Goal: Task Accomplishment & Management: Manage account settings

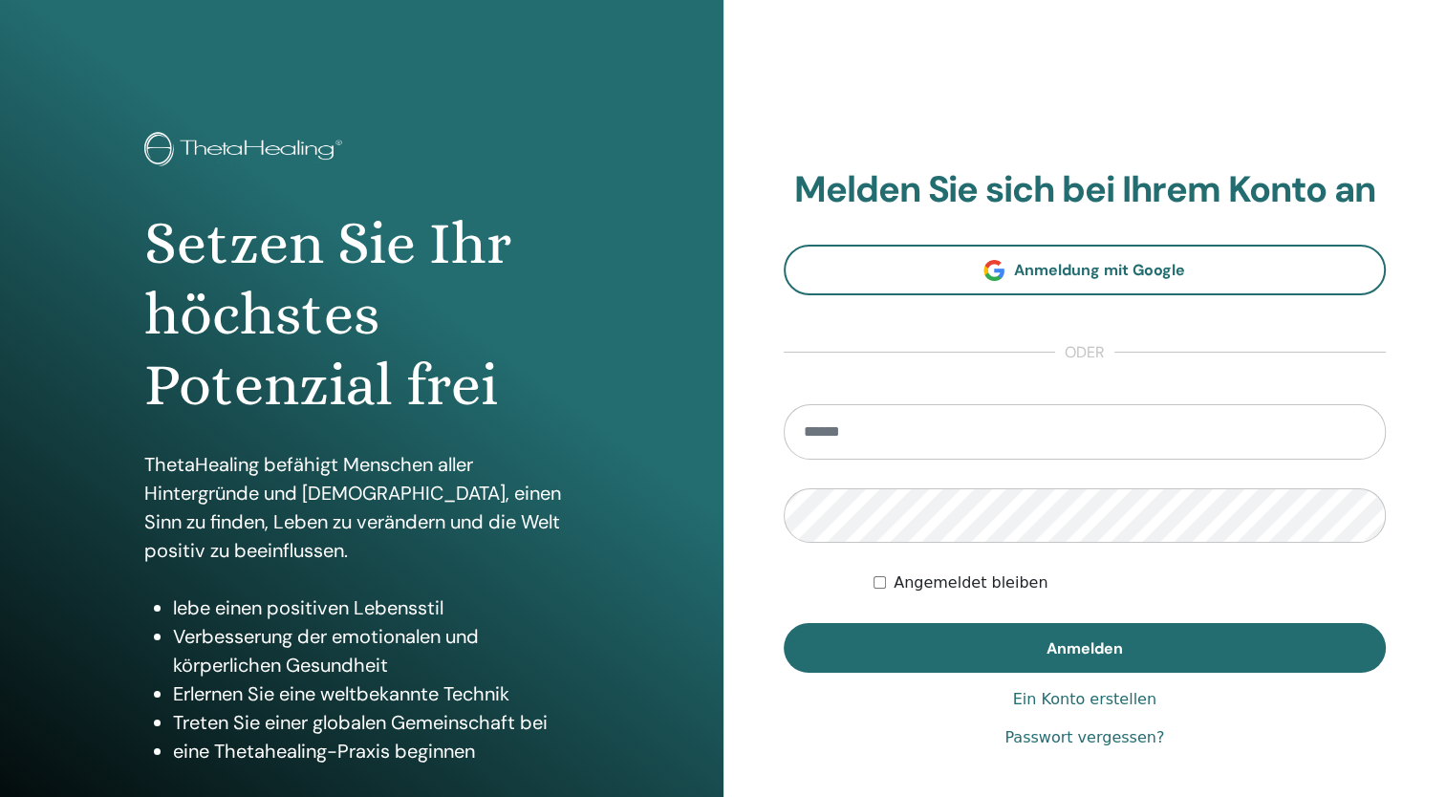
type input "**********"
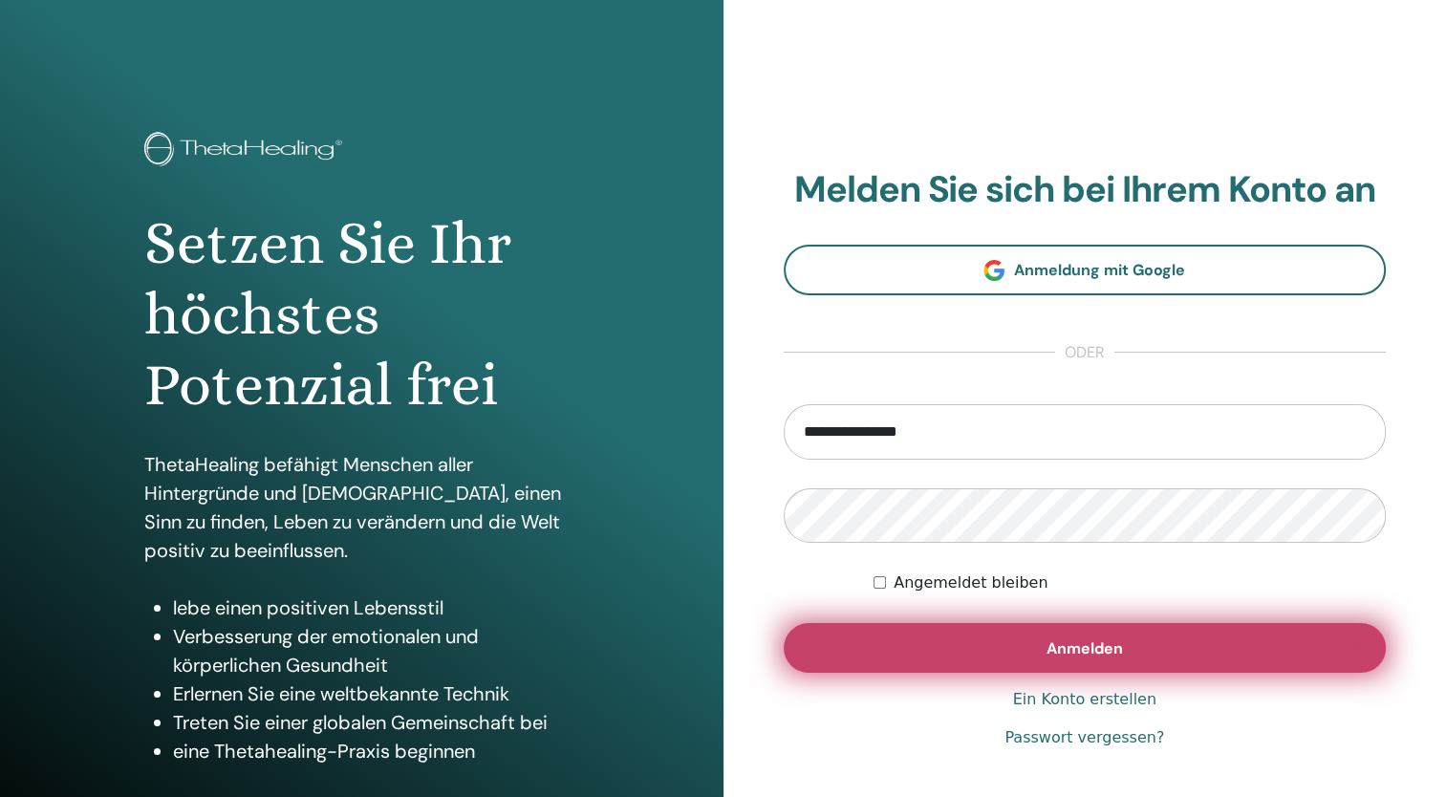
click at [968, 656] on button "Anmelden" at bounding box center [1085, 648] width 603 height 50
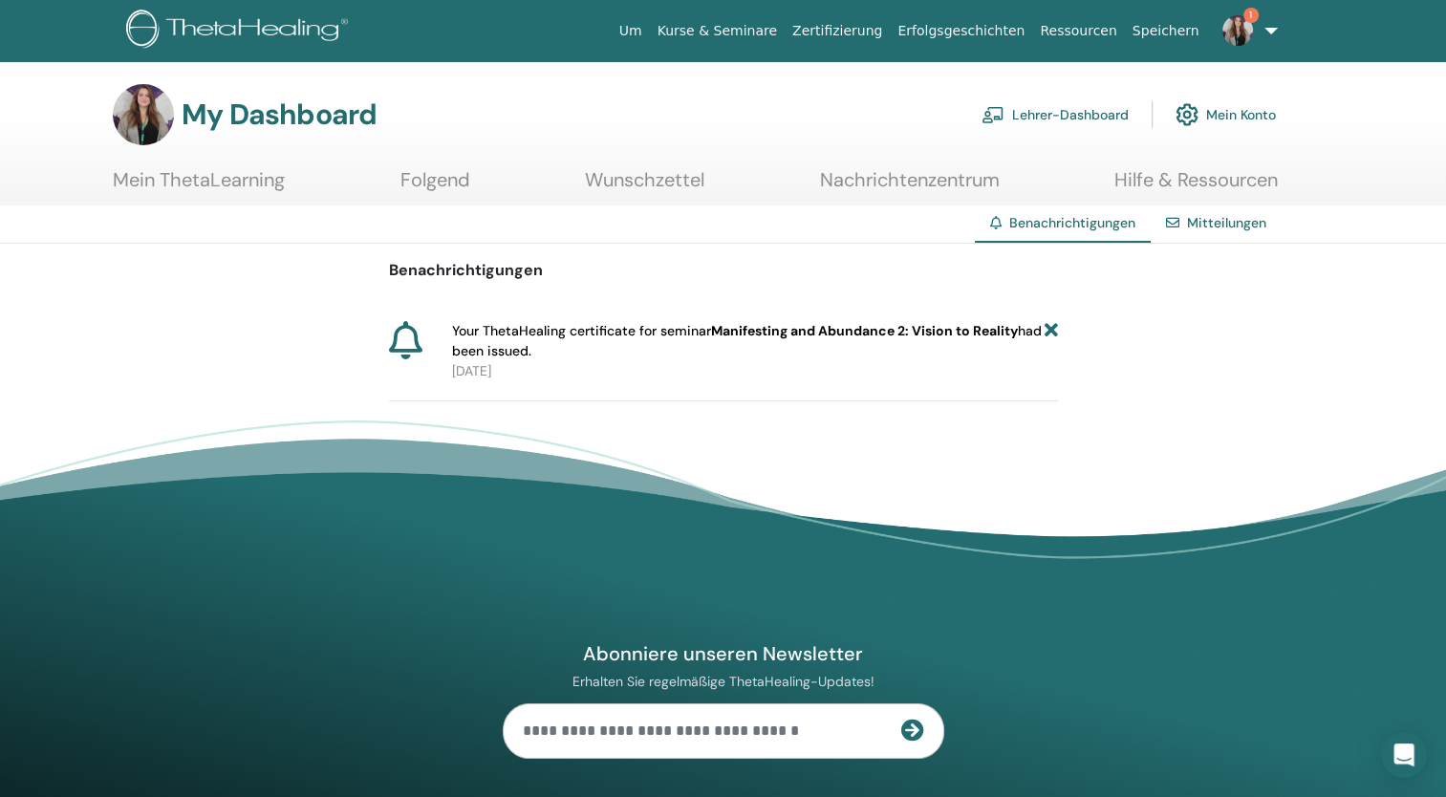
click at [1047, 331] on icon at bounding box center [1049, 341] width 13 height 40
